Goal: Task Accomplishment & Management: Use online tool/utility

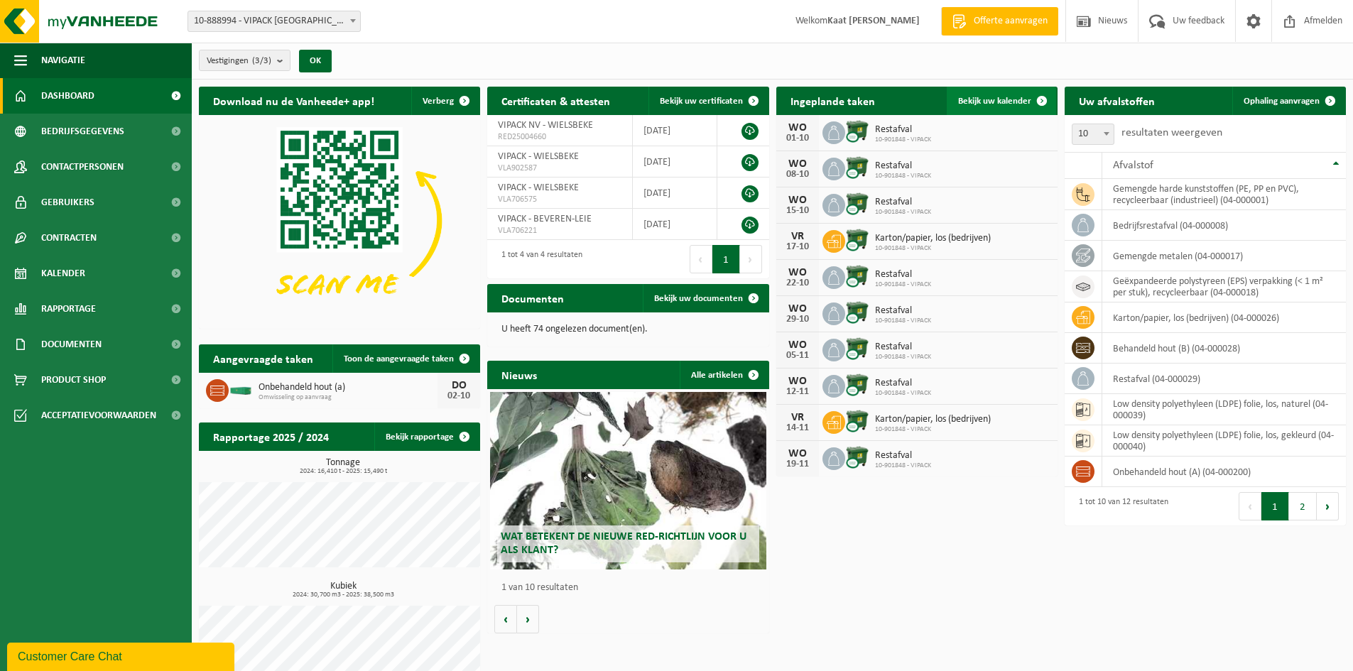
click at [1021, 99] on span "Bekijk uw kalender" at bounding box center [994, 101] width 73 height 9
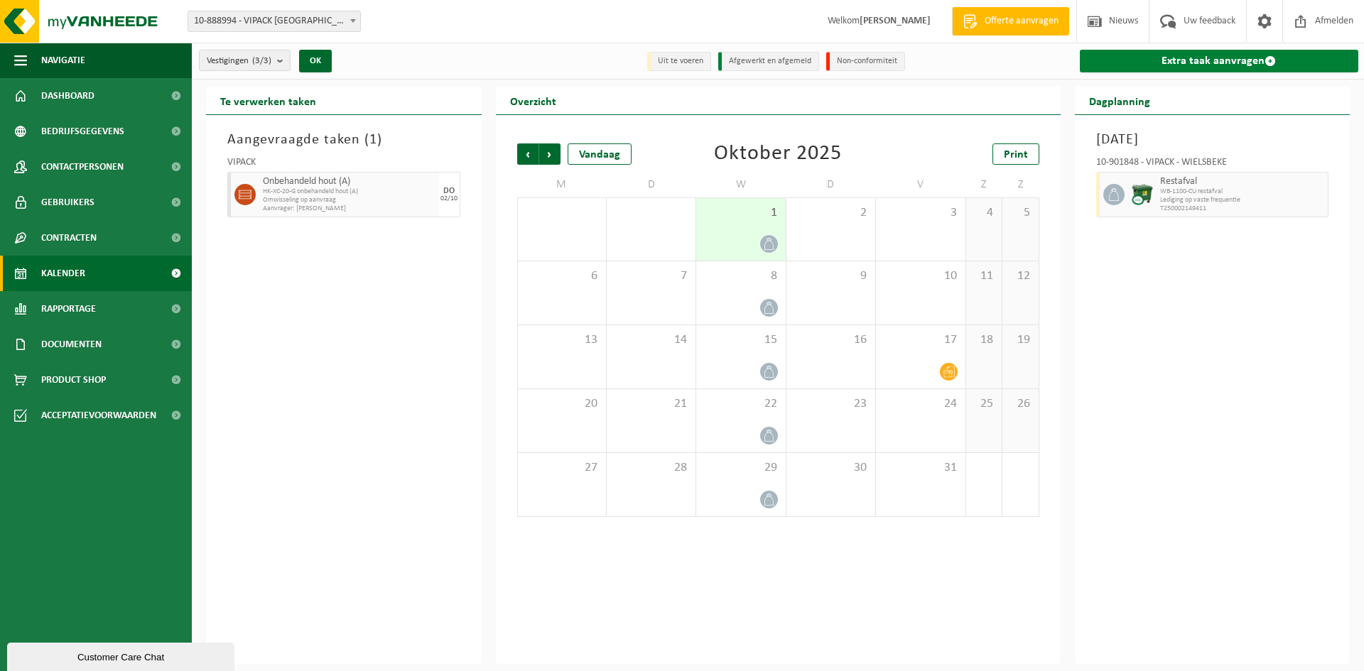
click at [1181, 65] on link "Extra taak aanvragen" at bounding box center [1219, 61] width 279 height 23
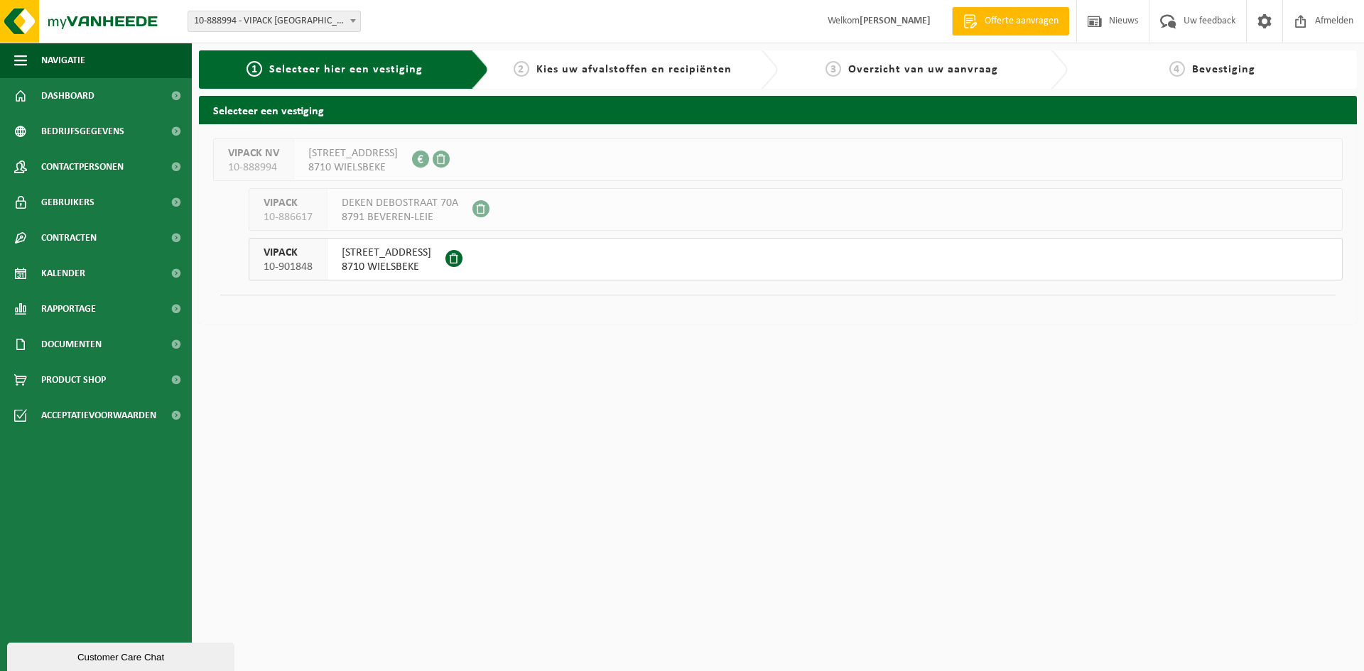
click at [393, 279] on div "MEULEBEEKSESTRAAT 51 8710 WIELSBEKE" at bounding box center [386, 259] width 118 height 41
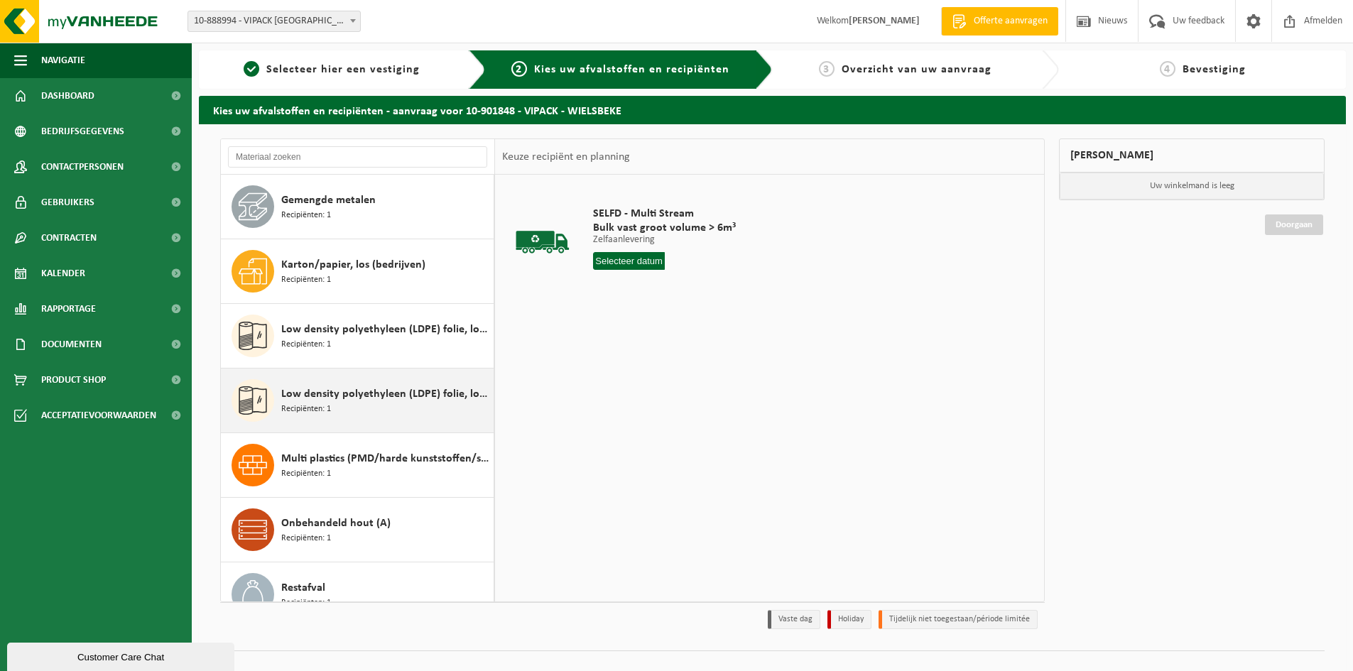
scroll to position [283, 0]
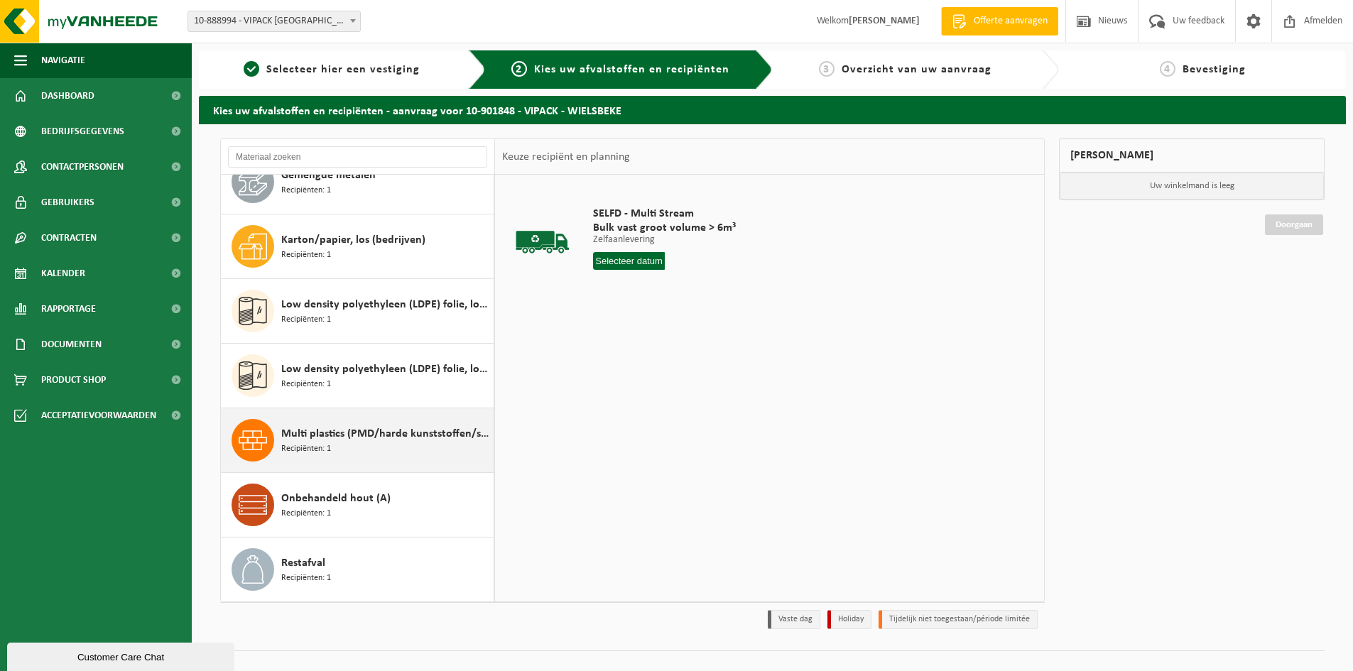
click at [393, 449] on div "Multi plastics (PMD/harde kunststoffen/spanbanden/EPS/folie naturel/folie gemen…" at bounding box center [385, 440] width 209 height 43
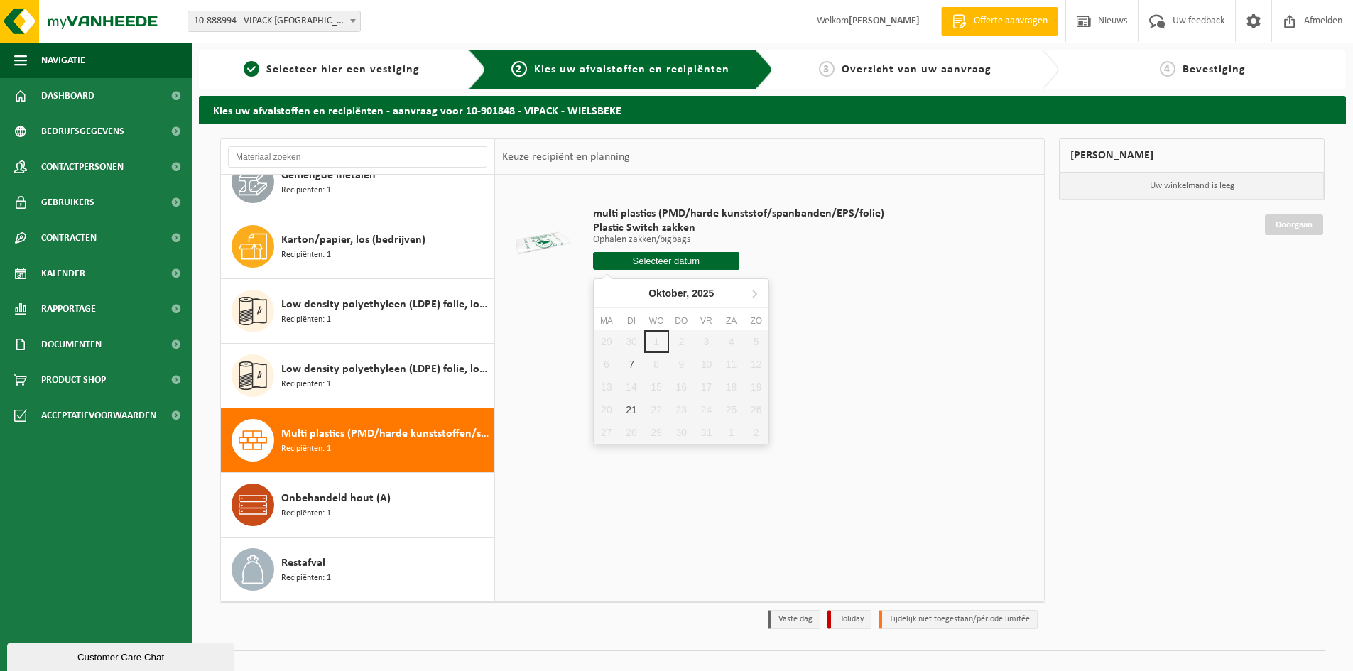
click at [668, 256] on input "text" at bounding box center [666, 261] width 146 height 18
click at [627, 364] on div "7" at bounding box center [631, 364] width 25 height 23
type input "Van 2025-10-07"
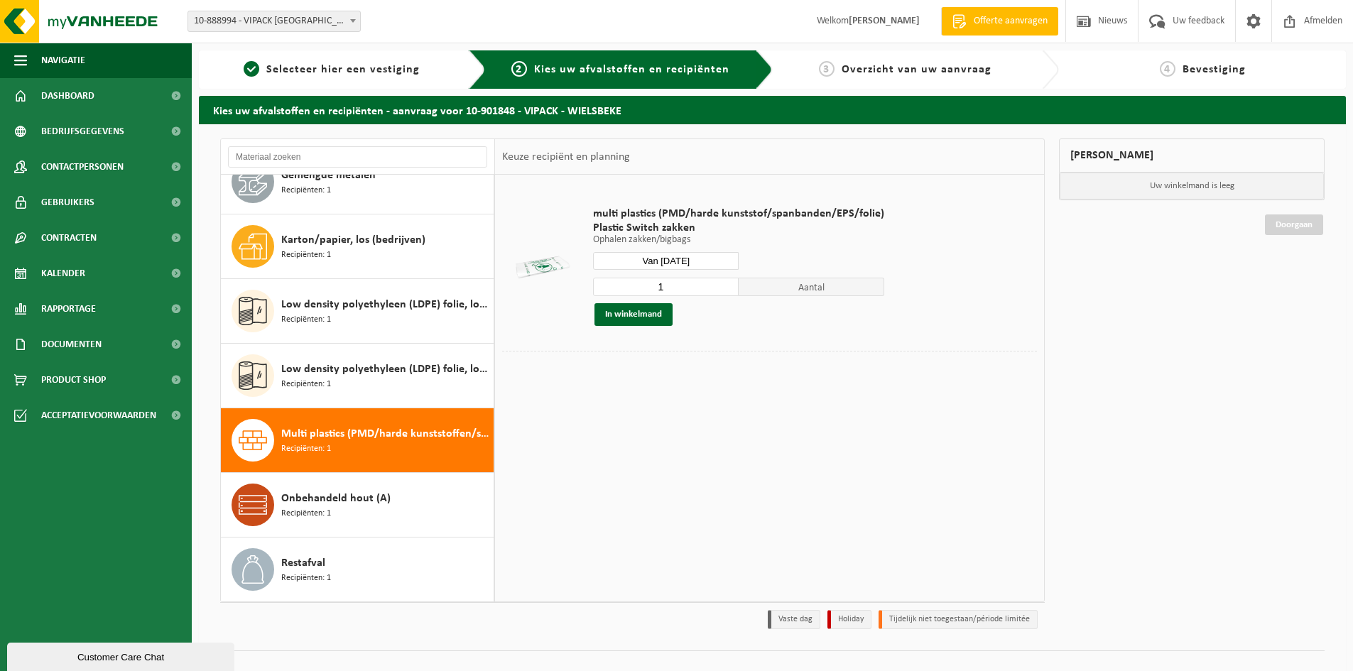
click at [689, 263] on input "Van 2025-10-07" at bounding box center [666, 261] width 146 height 18
click at [626, 374] on div "7" at bounding box center [631, 364] width 25 height 23
click at [631, 367] on div "7" at bounding box center [631, 364] width 25 height 23
type input "Van 2025-10-07"
click at [728, 286] on input "2" at bounding box center [666, 287] width 146 height 18
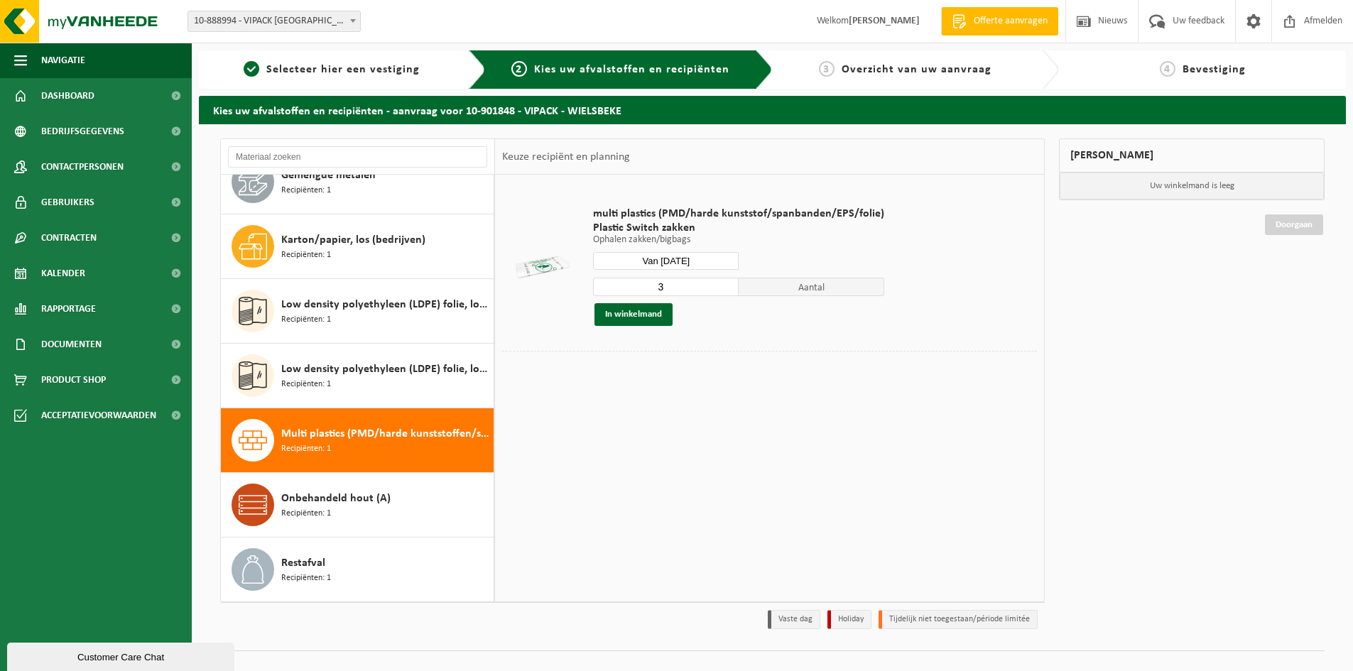
click at [728, 286] on input "3" at bounding box center [666, 287] width 146 height 18
click at [728, 286] on input "4" at bounding box center [666, 287] width 146 height 18
click at [722, 283] on input "5" at bounding box center [666, 287] width 146 height 18
click at [722, 283] on input "6" at bounding box center [666, 287] width 146 height 18
type input "7"
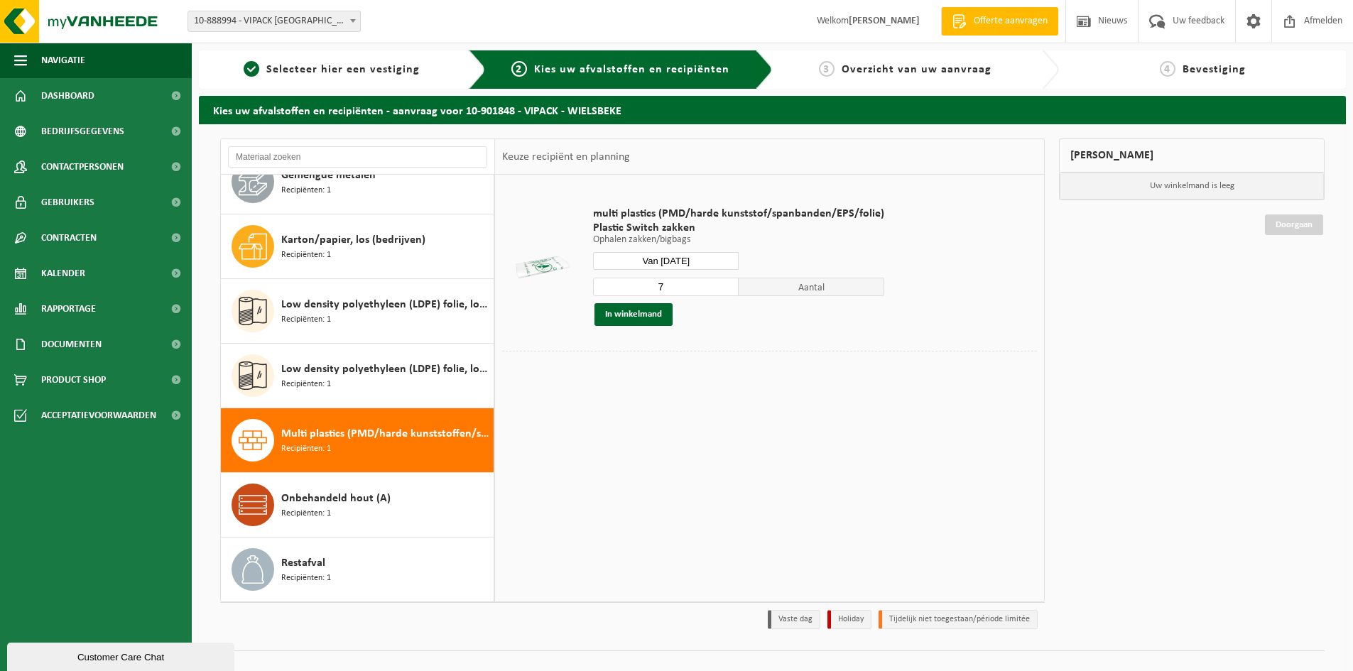
click at [722, 283] on input "7" at bounding box center [666, 287] width 146 height 18
click at [657, 315] on button "In winkelmand" at bounding box center [633, 314] width 78 height 23
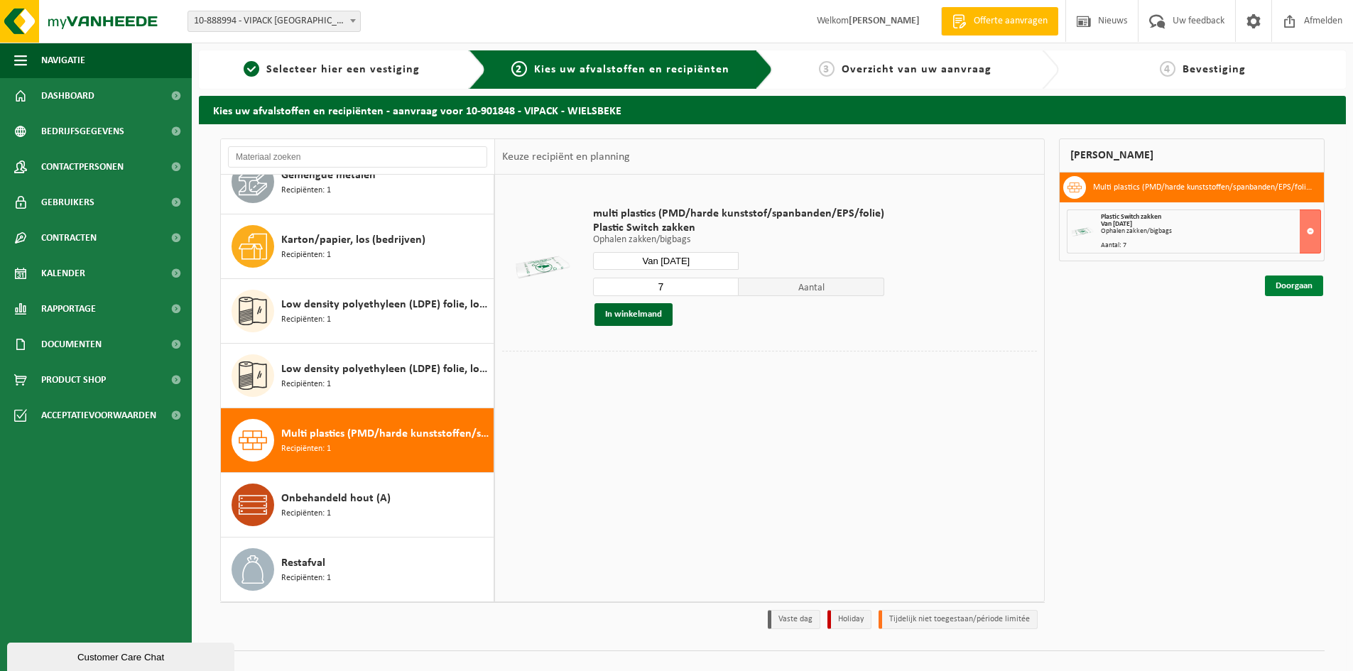
click at [1309, 291] on link "Doorgaan" at bounding box center [1294, 286] width 58 height 21
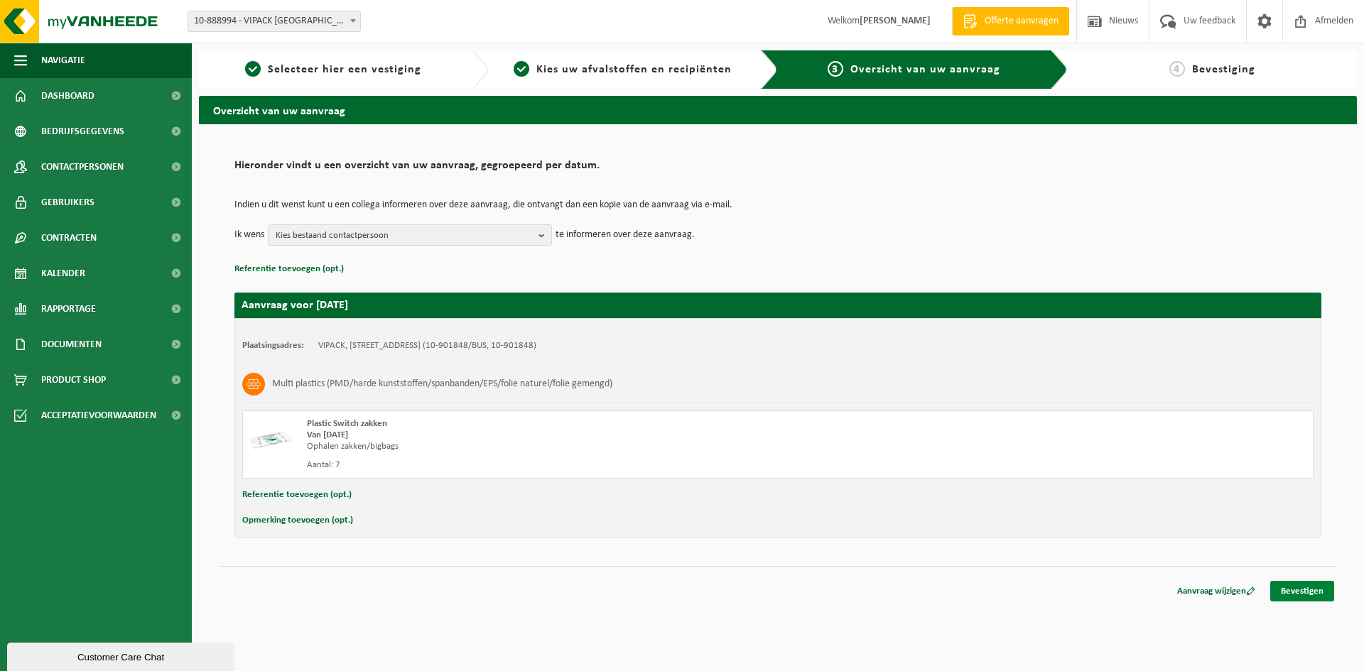
click at [1308, 589] on link "Bevestigen" at bounding box center [1302, 591] width 64 height 21
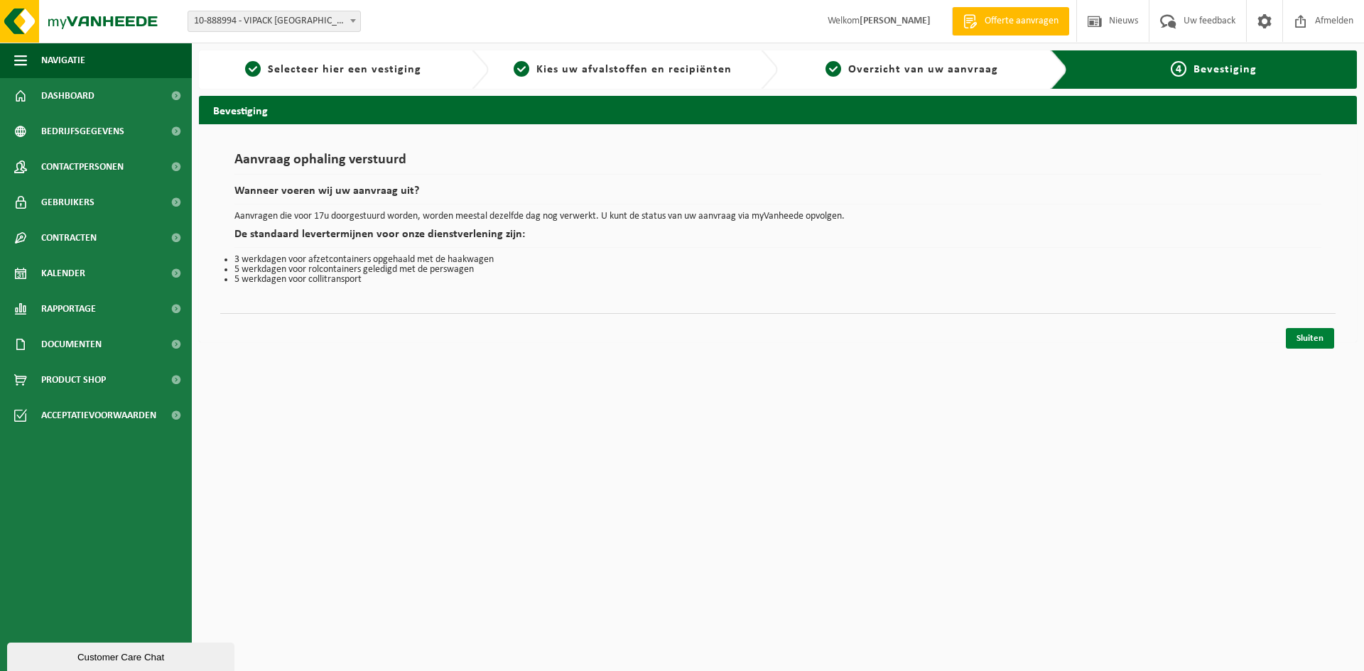
click at [1296, 335] on link "Sluiten" at bounding box center [1310, 338] width 48 height 21
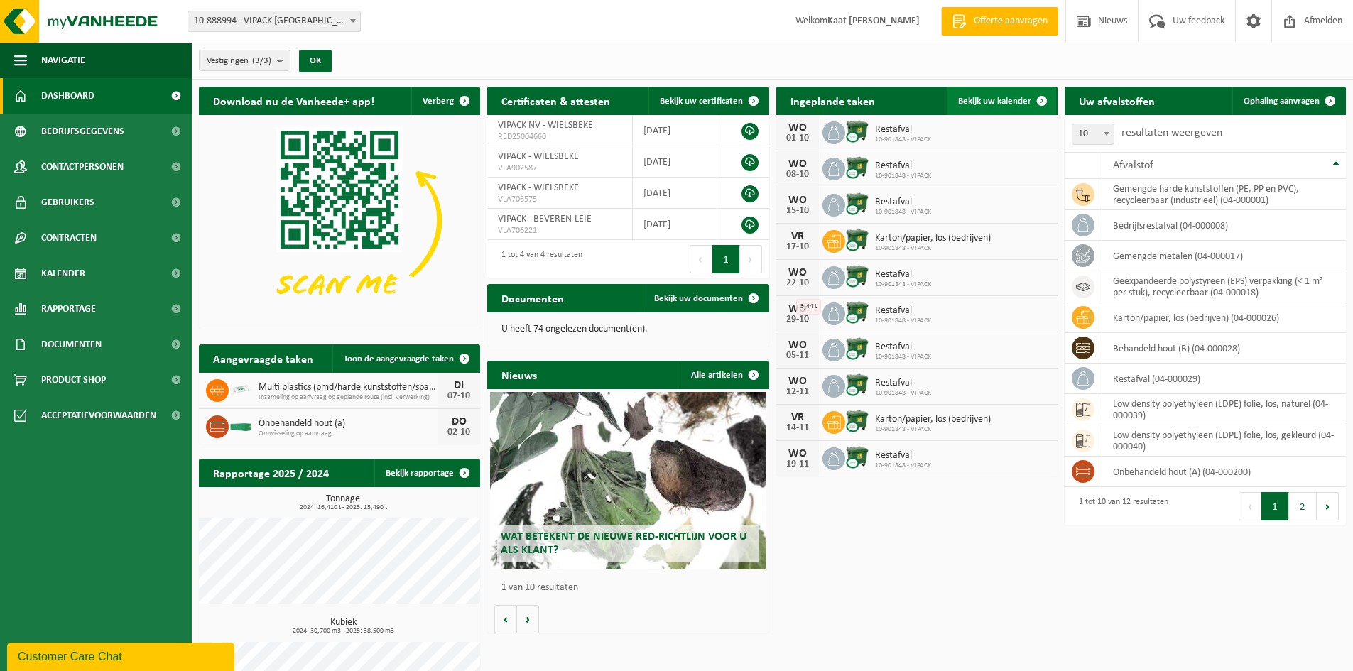
click at [999, 107] on link "Bekijk uw kalender" at bounding box center [1001, 101] width 109 height 28
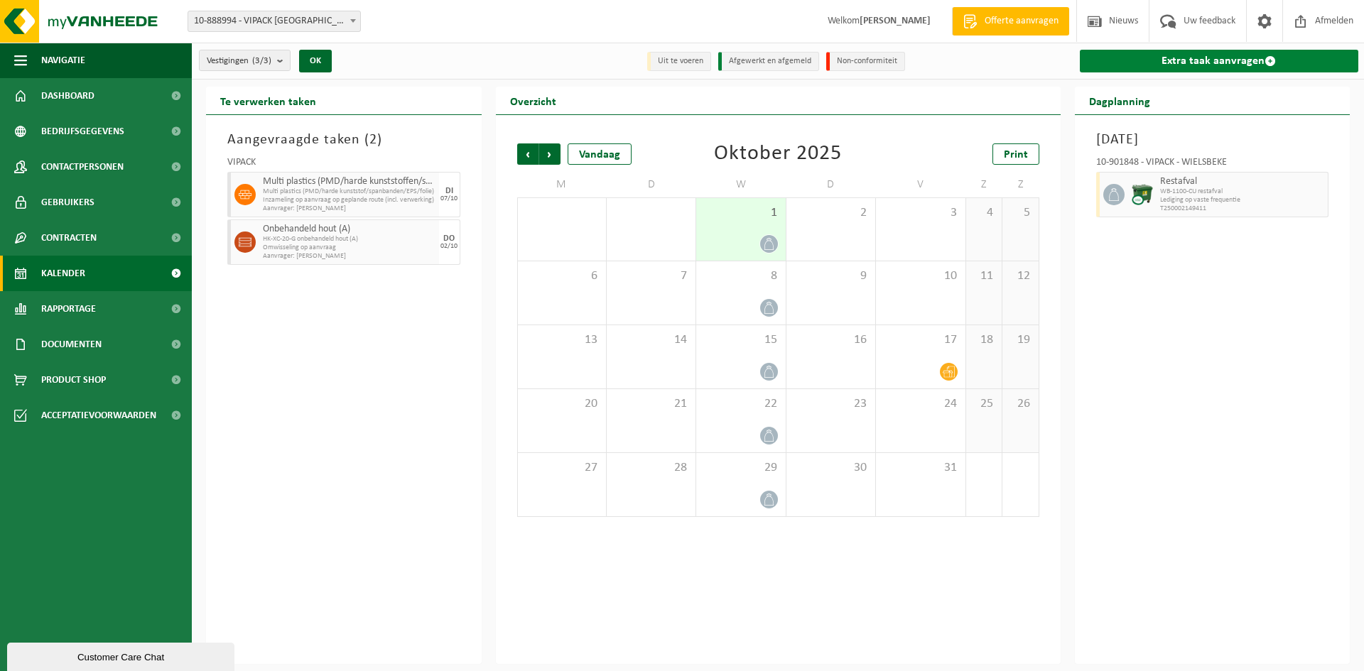
click at [1179, 53] on link "Extra taak aanvragen" at bounding box center [1219, 61] width 279 height 23
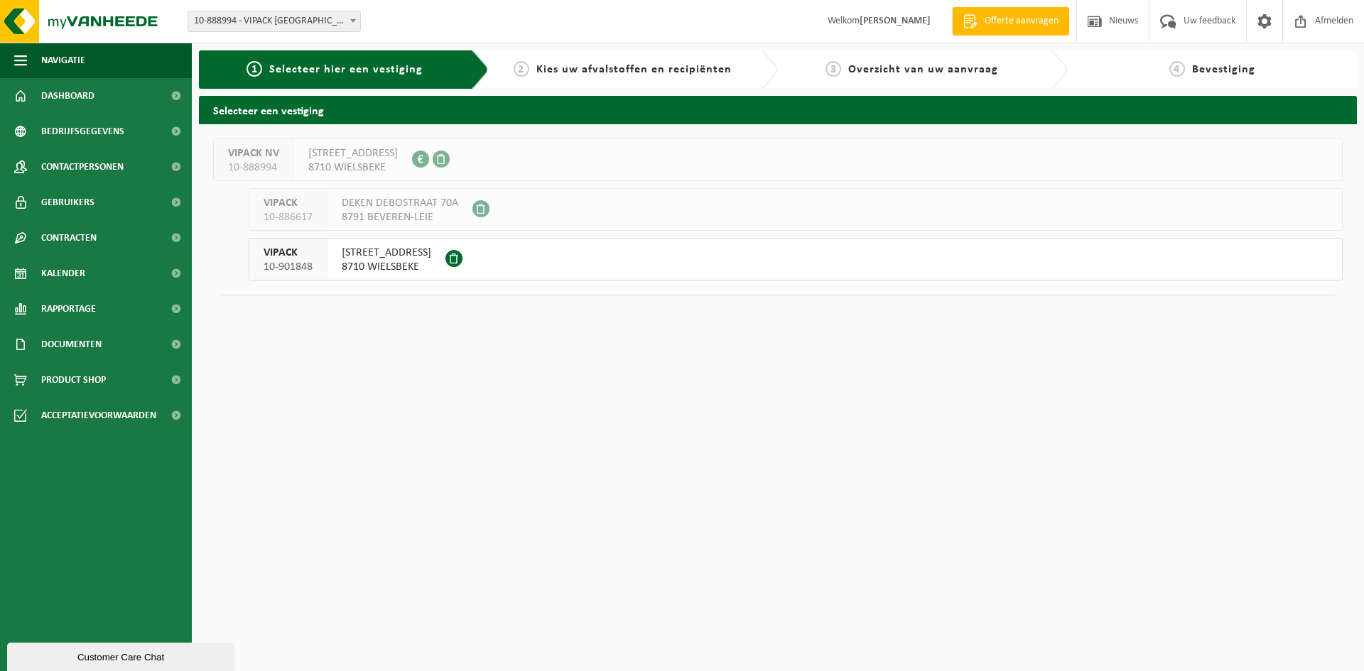
click at [427, 253] on span "MEULEBEEKSESTRAAT 51" at bounding box center [386, 253] width 89 height 14
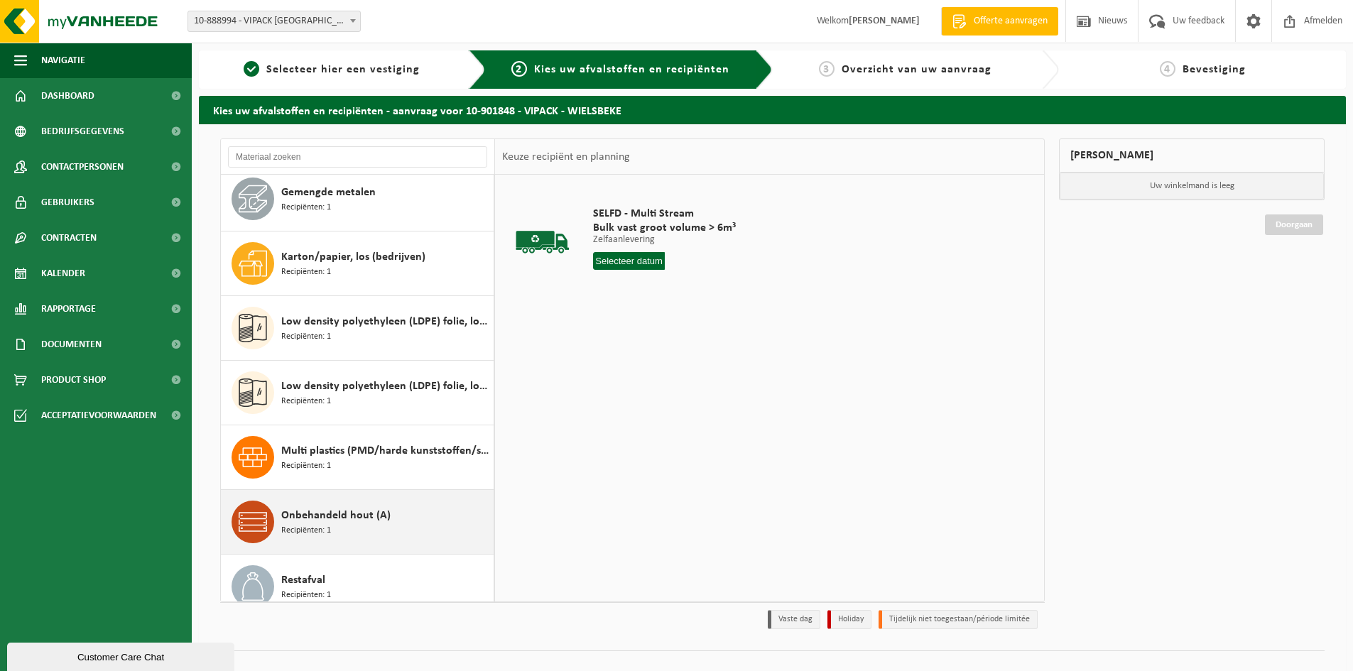
scroll to position [283, 0]
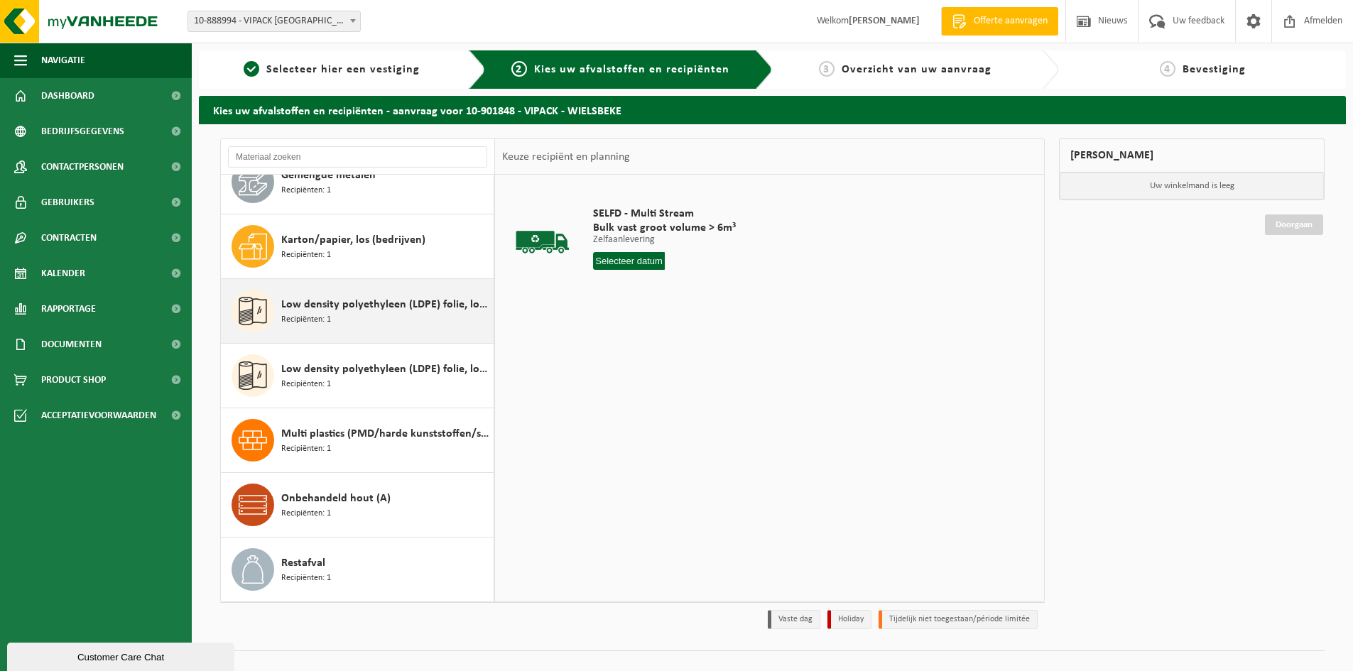
click at [408, 327] on div "Low density polyethyleen (LDPE) folie, los, gekleurd Recipiënten: 1" at bounding box center [385, 311] width 209 height 43
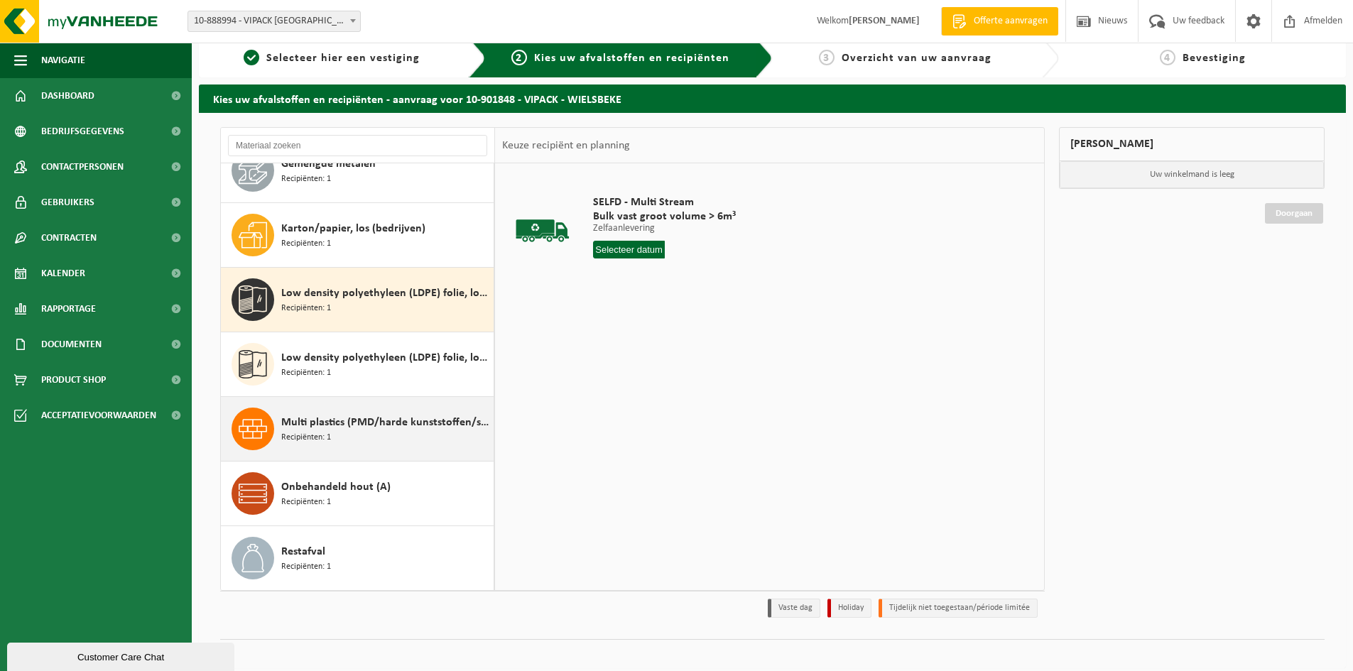
scroll to position [23, 0]
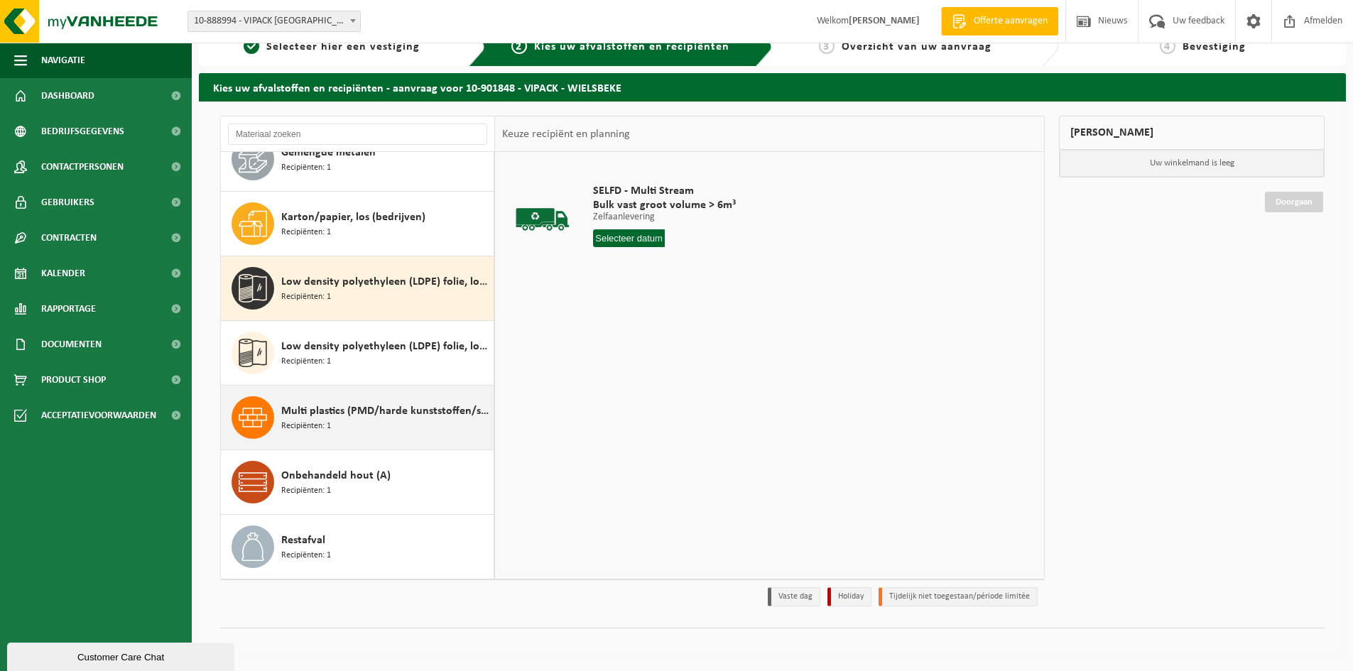
click at [386, 398] on div "Multi plastics (PMD/harde kunststoffen/spanbanden/EPS/folie naturel/folie gemen…" at bounding box center [385, 417] width 209 height 43
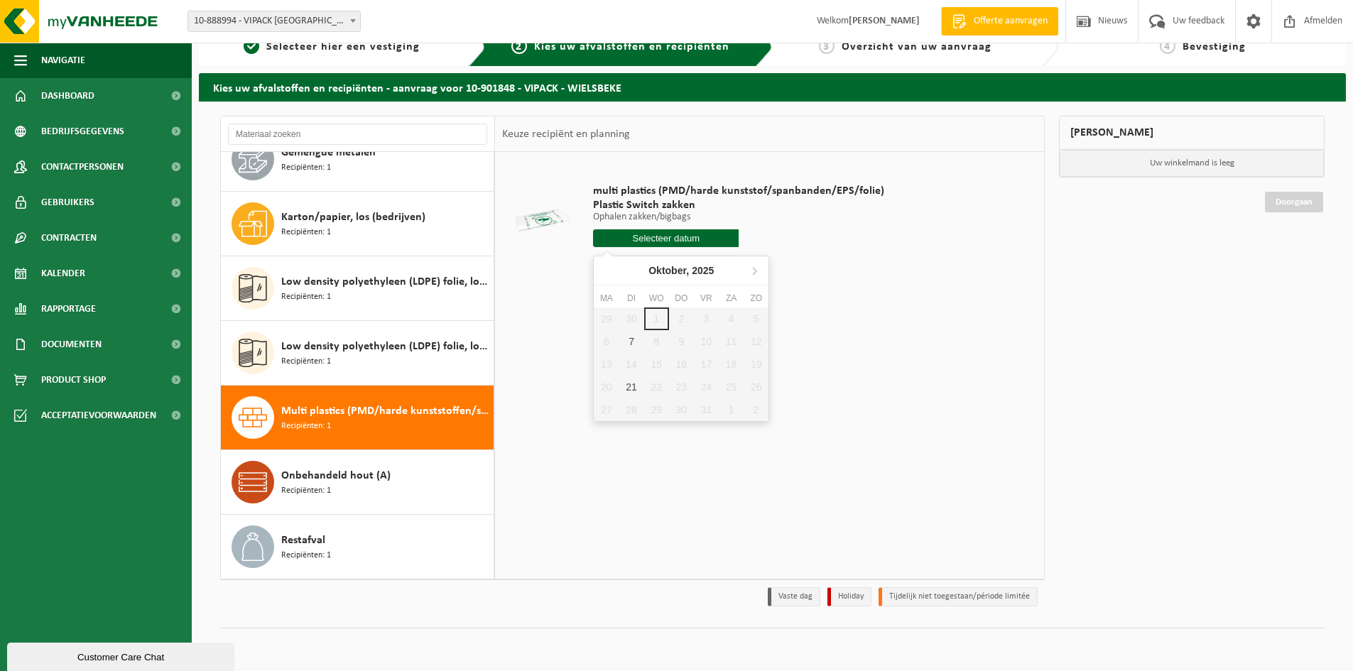
click at [635, 233] on input "text" at bounding box center [666, 238] width 146 height 18
click at [622, 393] on div "21" at bounding box center [631, 387] width 25 height 23
type input "Van 2025-10-21"
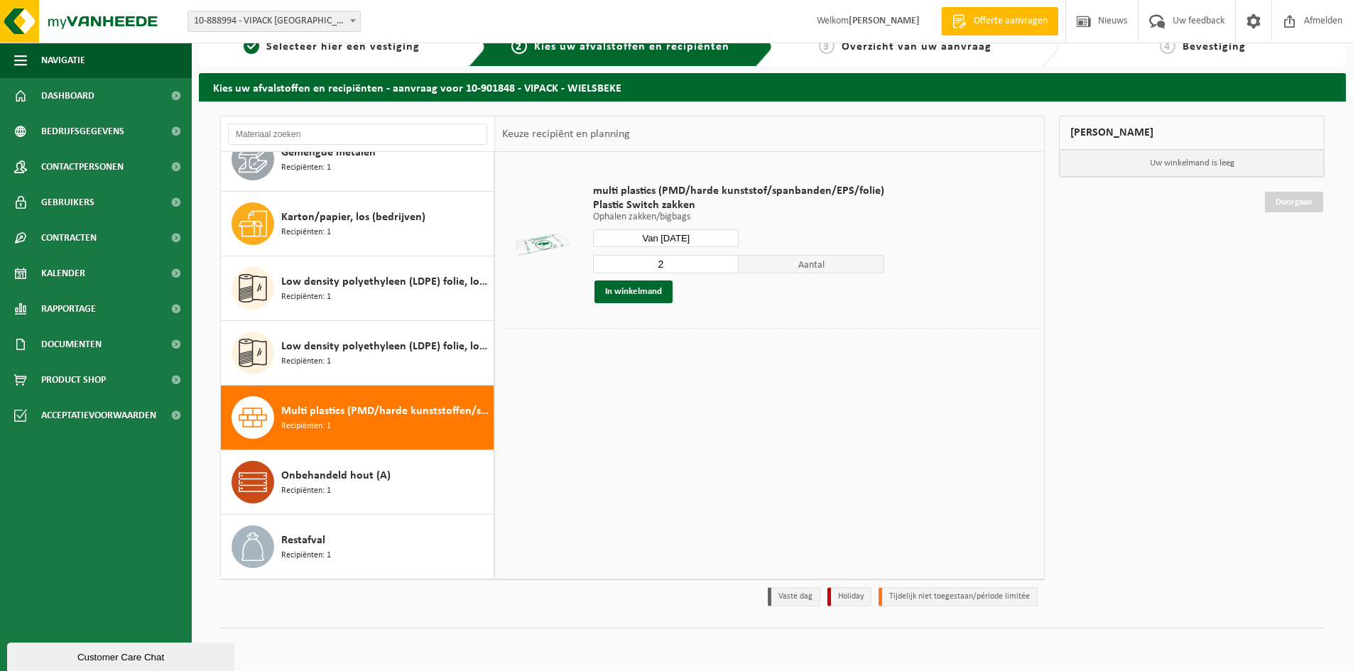
click at [726, 259] on input "2" at bounding box center [666, 264] width 146 height 18
click at [726, 259] on input "3" at bounding box center [666, 264] width 146 height 18
click at [726, 259] on input "4" at bounding box center [666, 264] width 146 height 18
click at [726, 259] on input "5" at bounding box center [666, 264] width 146 height 18
click at [726, 259] on input "6" at bounding box center [666, 264] width 146 height 18
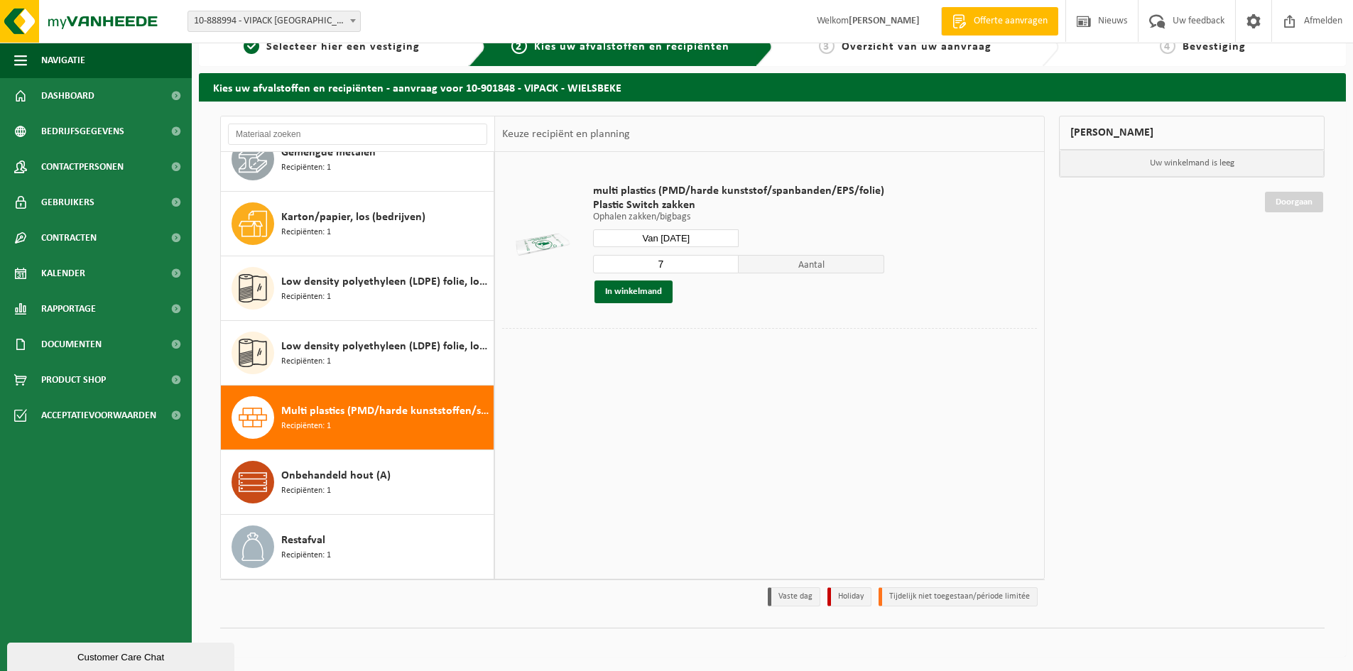
type input "7"
click at [726, 259] on input "7" at bounding box center [666, 264] width 146 height 18
click at [639, 291] on button "In winkelmand" at bounding box center [633, 292] width 78 height 23
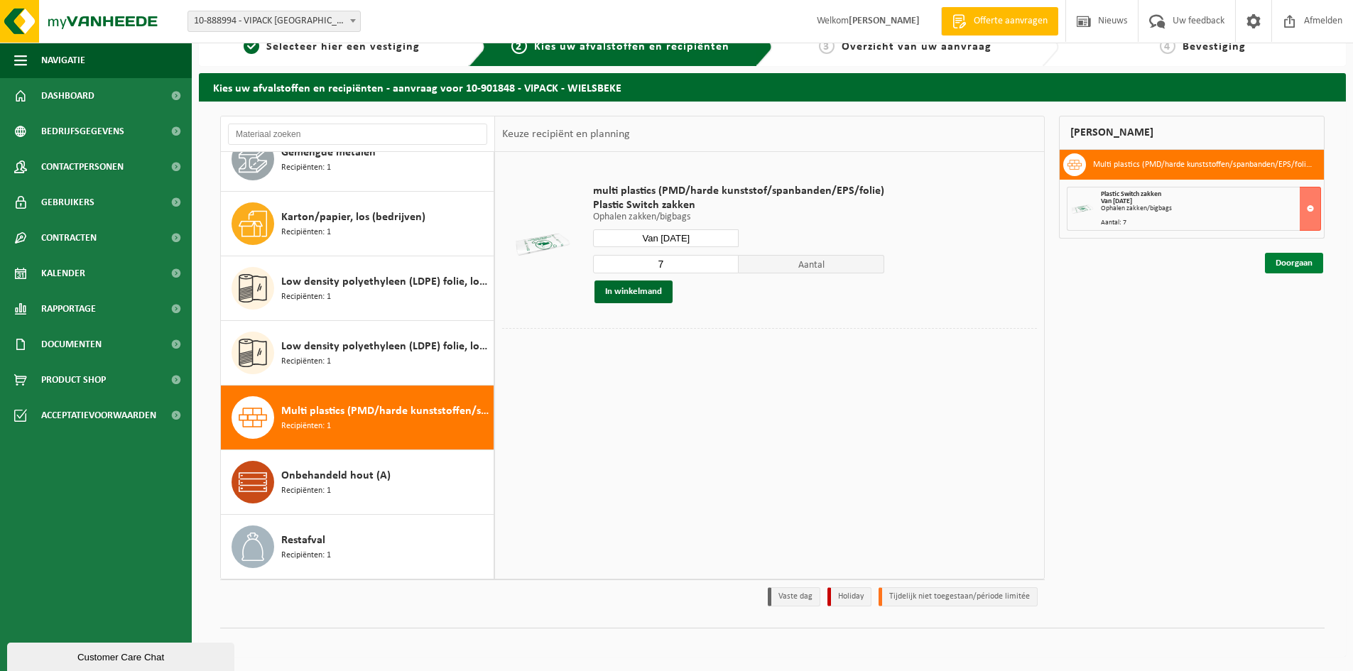
click at [1281, 259] on link "Doorgaan" at bounding box center [1294, 263] width 58 height 21
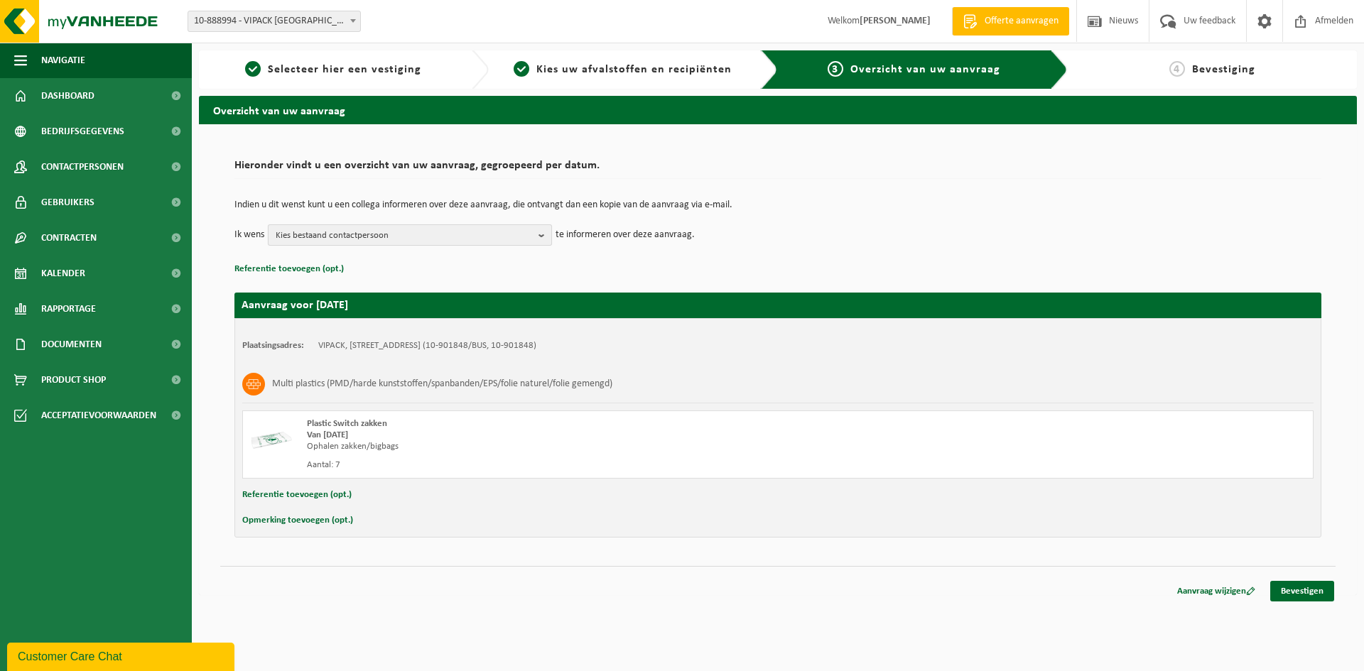
click at [538, 243] on button "Kies bestaand contactpersoon" at bounding box center [410, 234] width 284 height 21
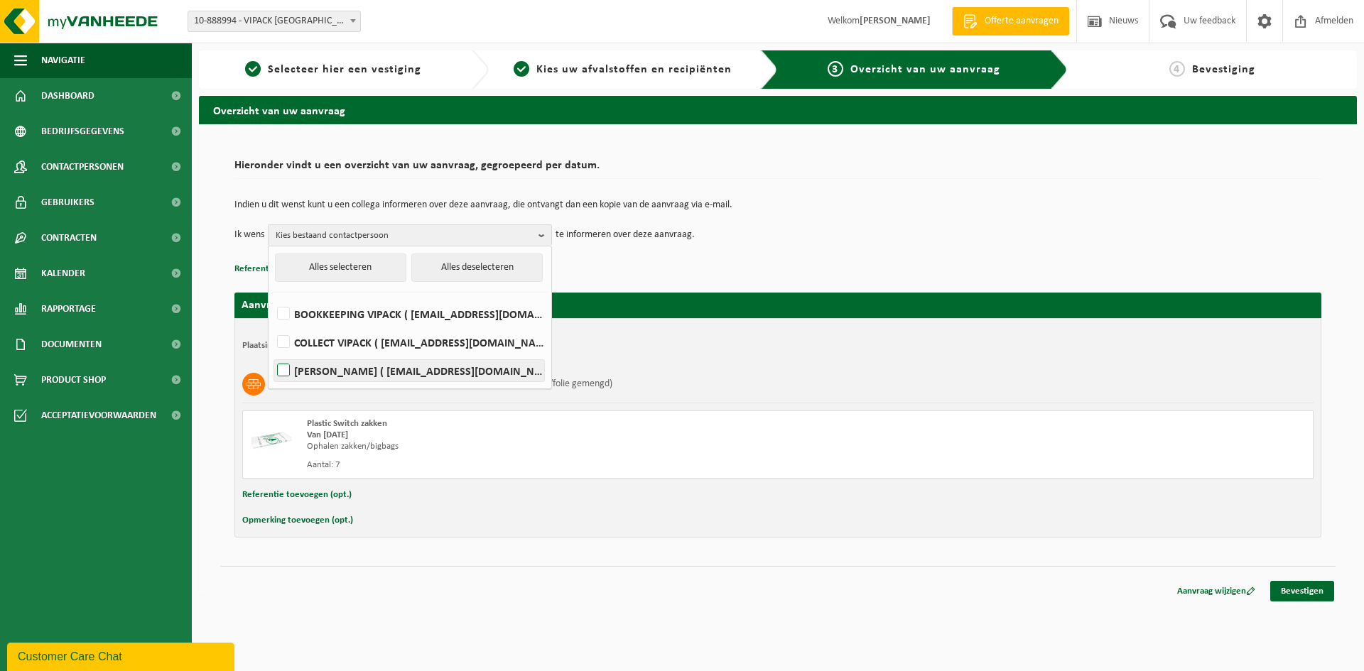
click at [278, 366] on label "RUBEN VIAENE ( rvi@vipack.be )" at bounding box center [409, 370] width 270 height 21
click at [272, 353] on input "RUBEN VIAENE ( rvi@vipack.be )" at bounding box center [271, 352] width 1 height 1
checkbox input "true"
click at [952, 294] on h2 "Aanvraag voor 2025-10-21" at bounding box center [777, 306] width 1087 height 26
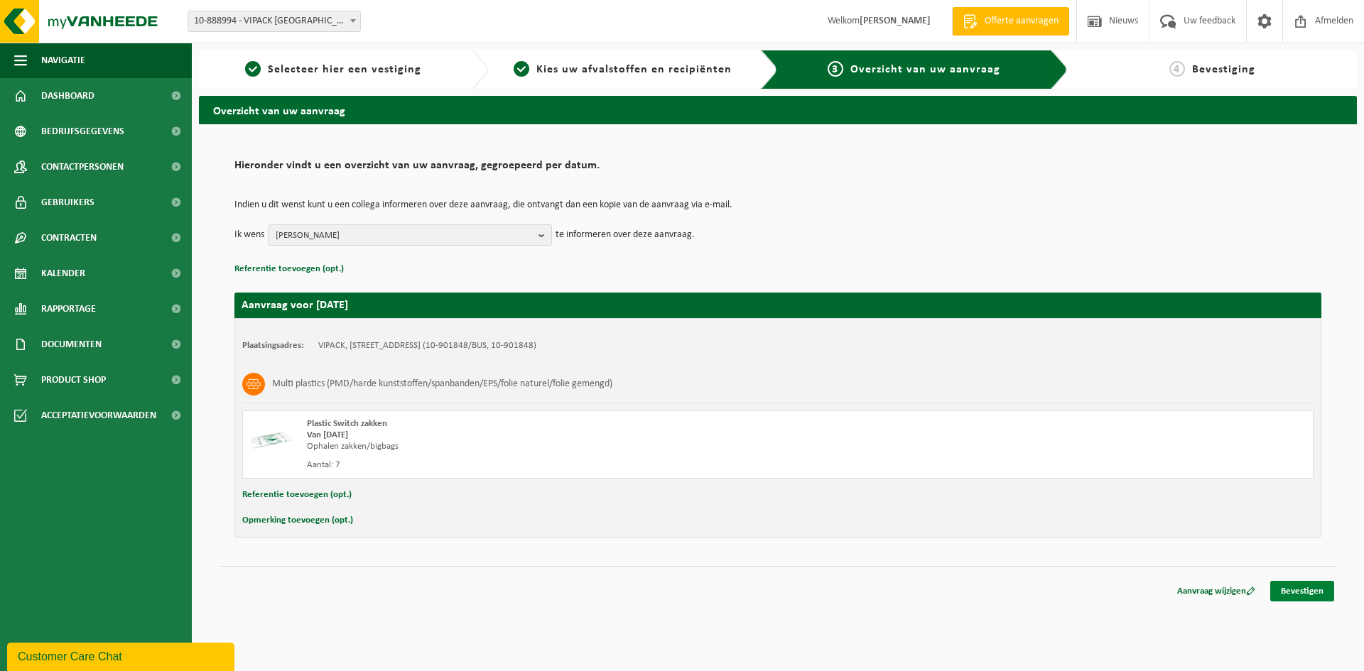
click at [1320, 596] on link "Bevestigen" at bounding box center [1302, 591] width 64 height 21
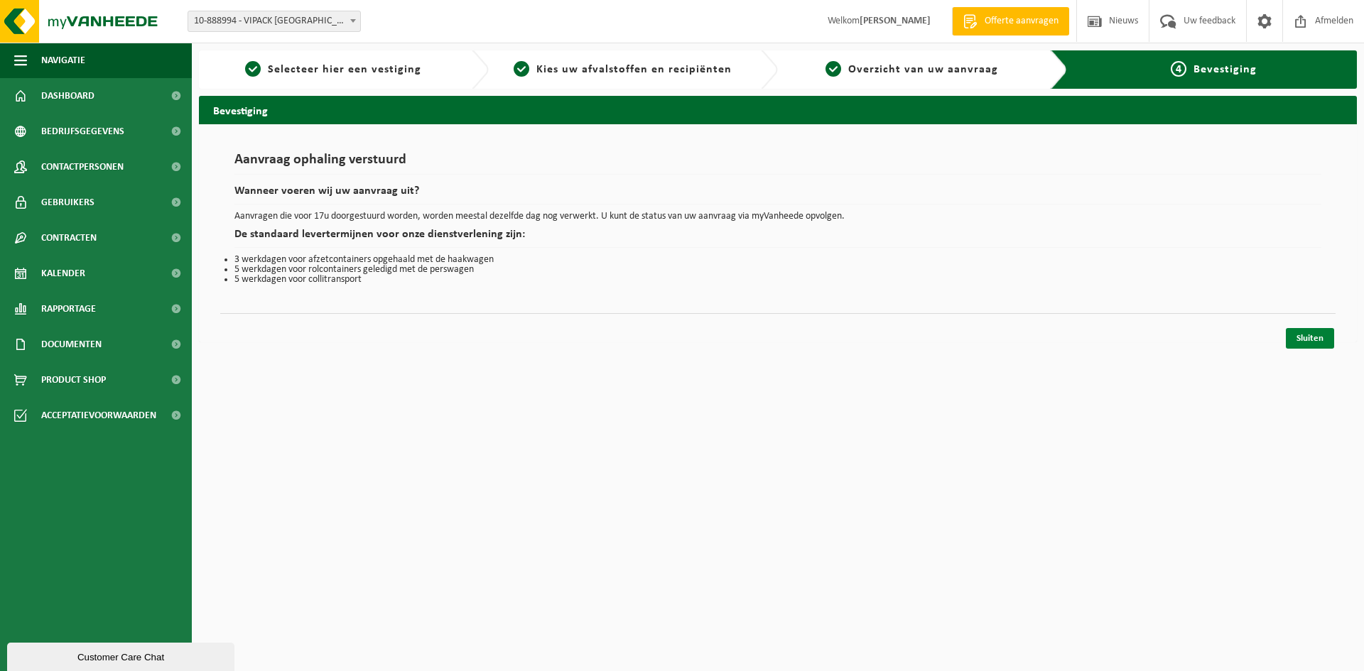
click at [1295, 339] on link "Sluiten" at bounding box center [1310, 338] width 48 height 21
